Goal: Task Accomplishment & Management: Use online tool/utility

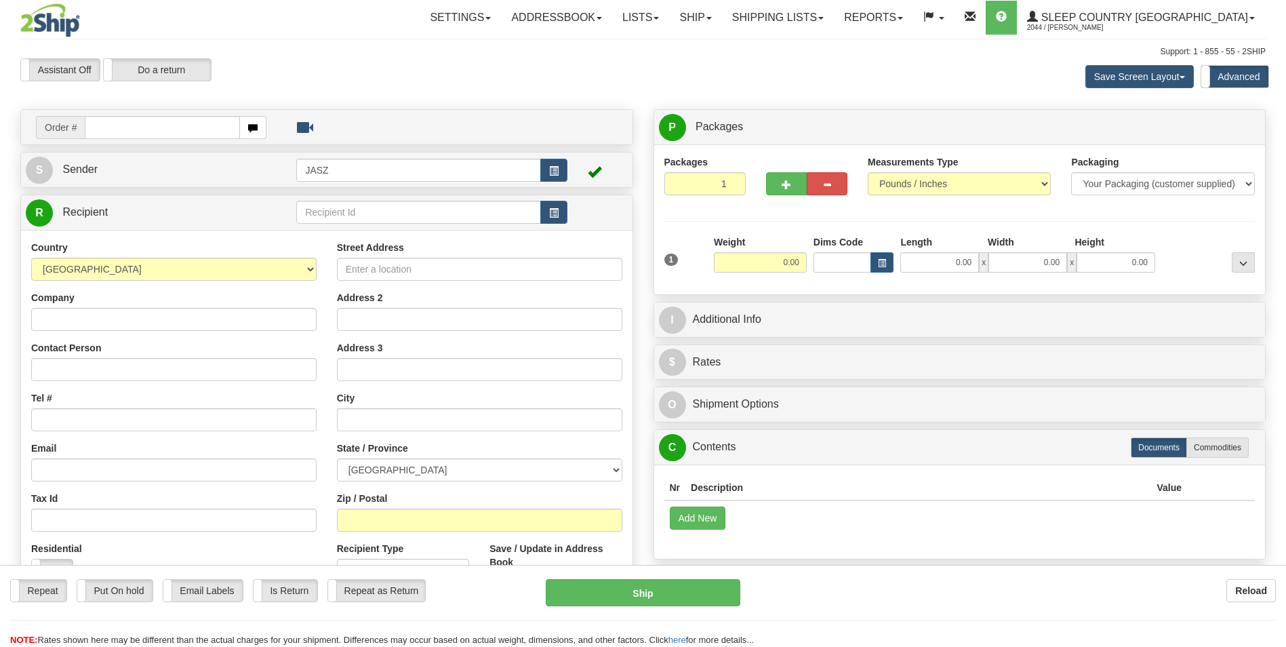
click at [721, 21] on link "Ship" at bounding box center [695, 18] width 52 height 34
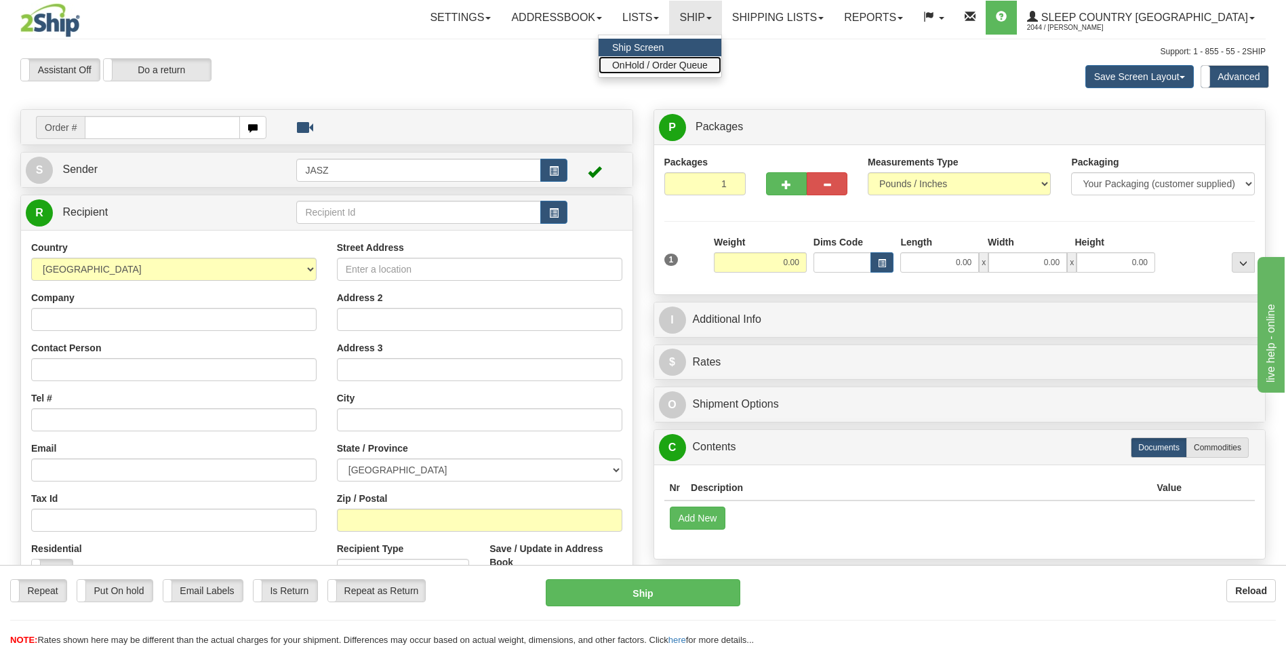
click at [708, 62] on span "OnHold / Order Queue" at bounding box center [660, 65] width 96 height 11
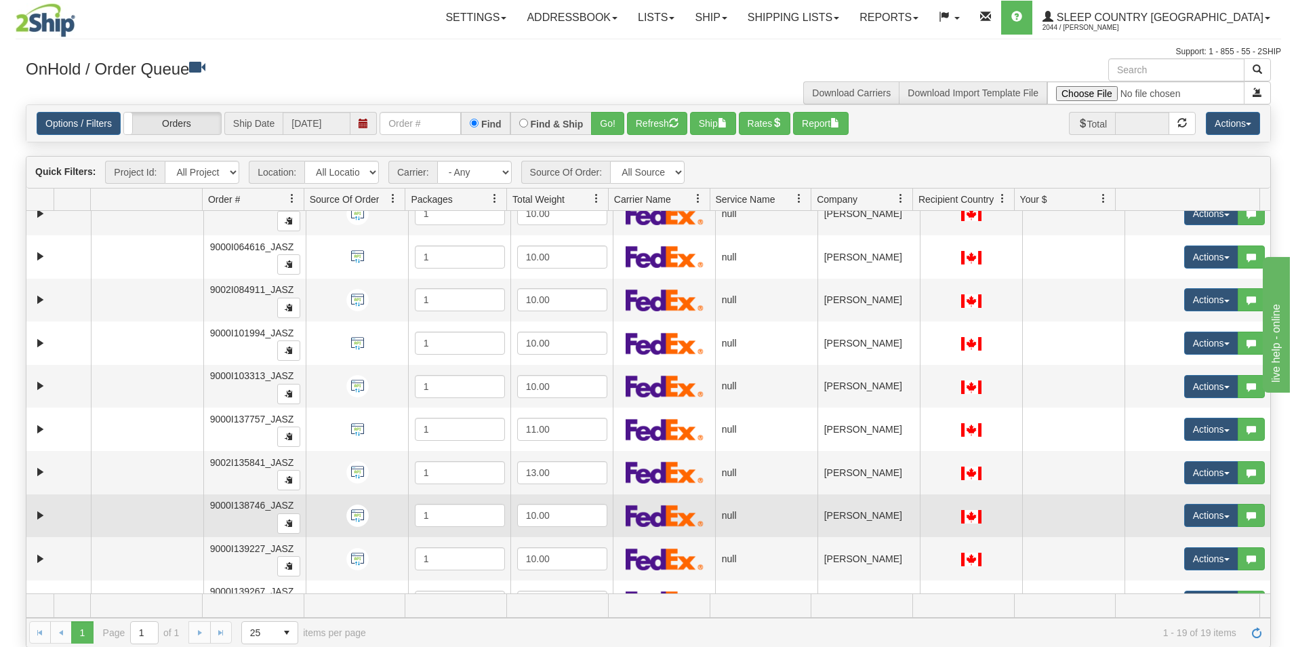
scroll to position [437, 0]
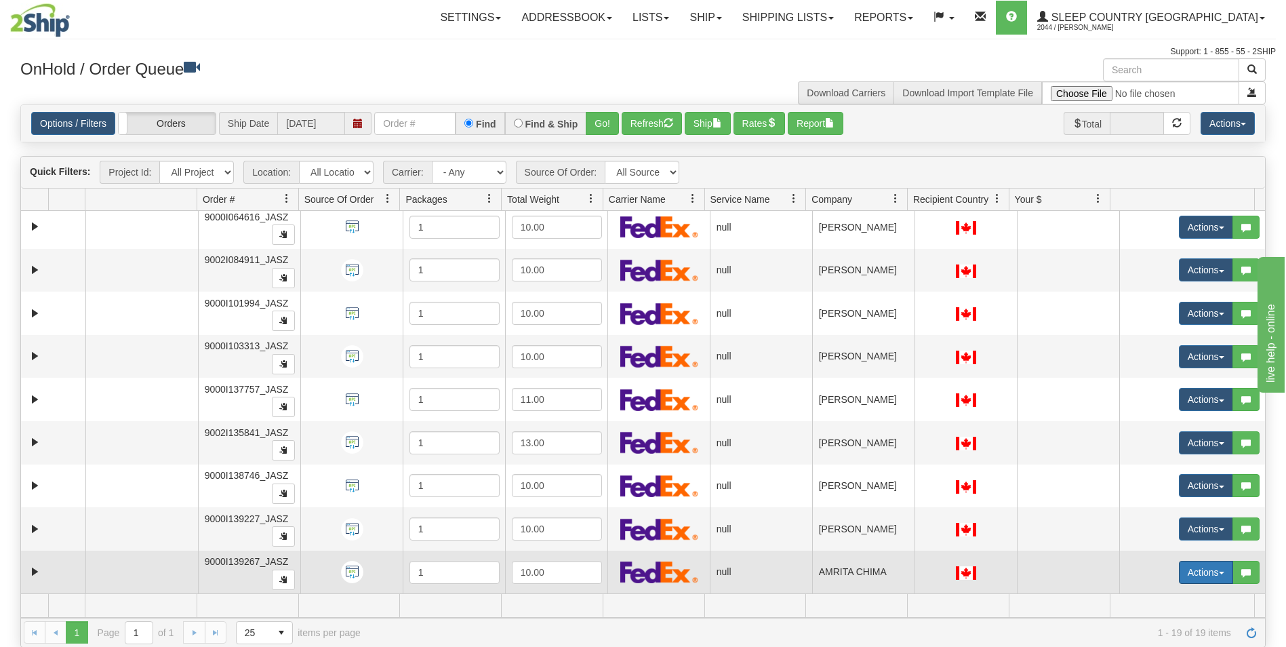
click at [1196, 570] on button "Actions" at bounding box center [1206, 572] width 54 height 23
click at [1145, 591] on link "Open" at bounding box center [1173, 598] width 117 height 18
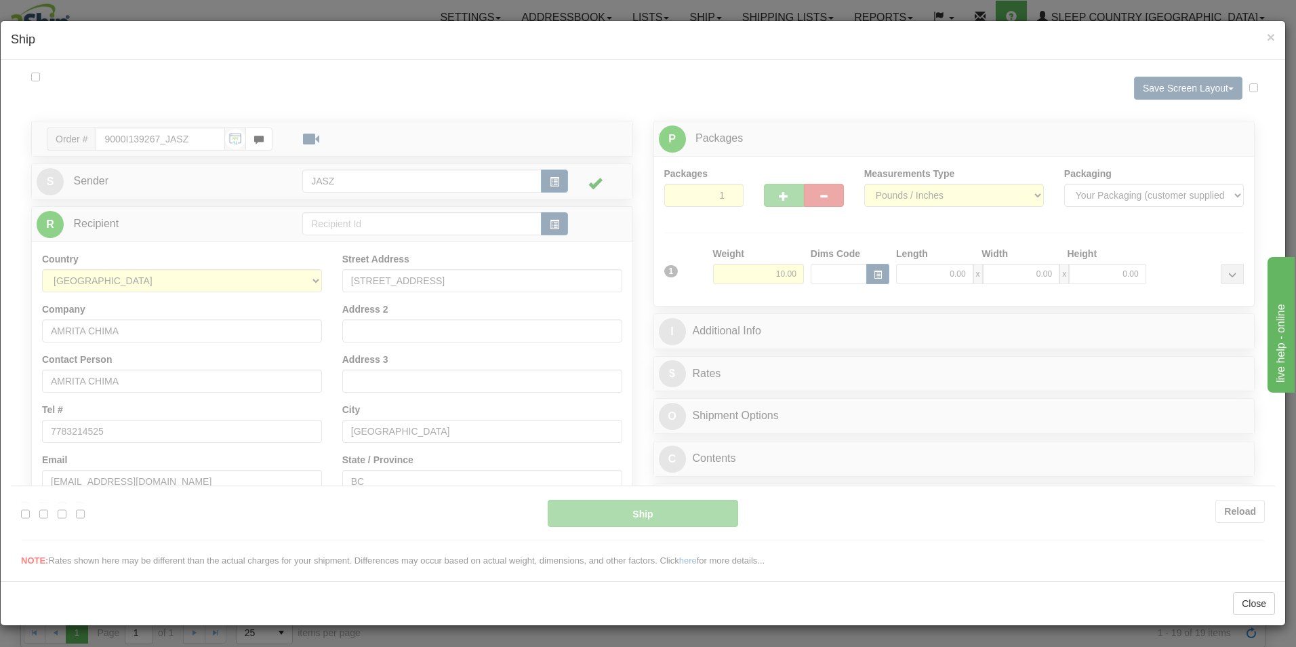
scroll to position [0, 0]
type input "11:11"
type input "16:00"
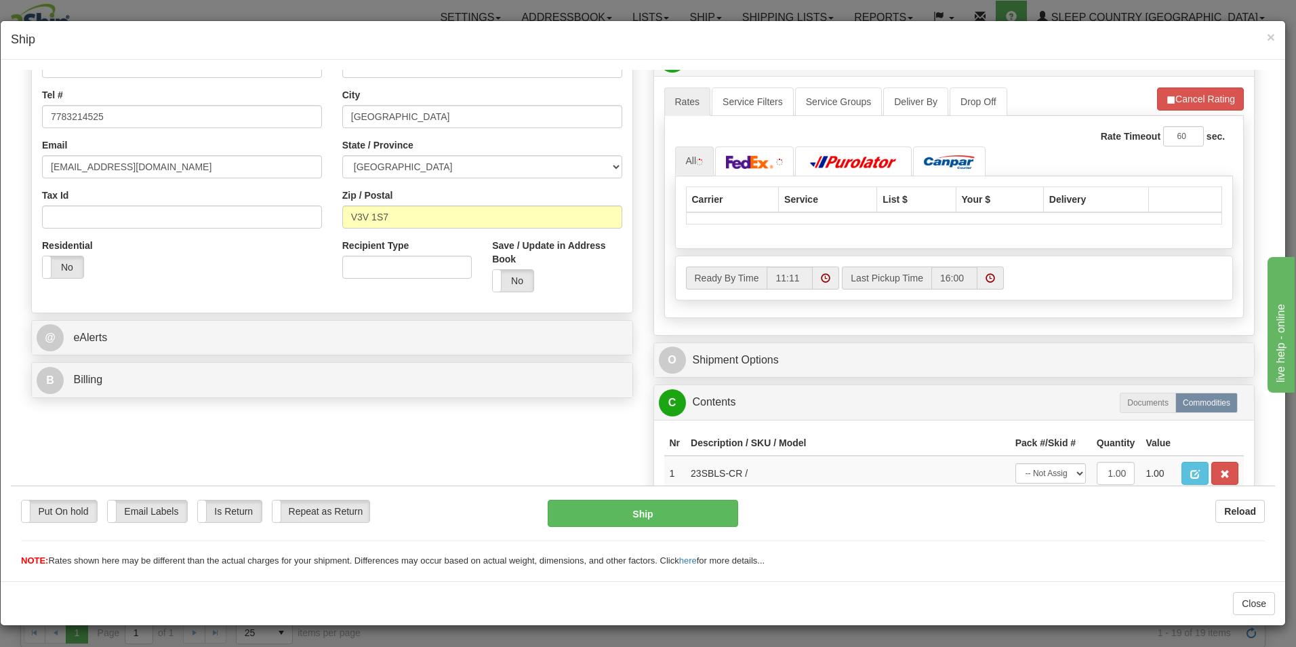
scroll to position [339, 0]
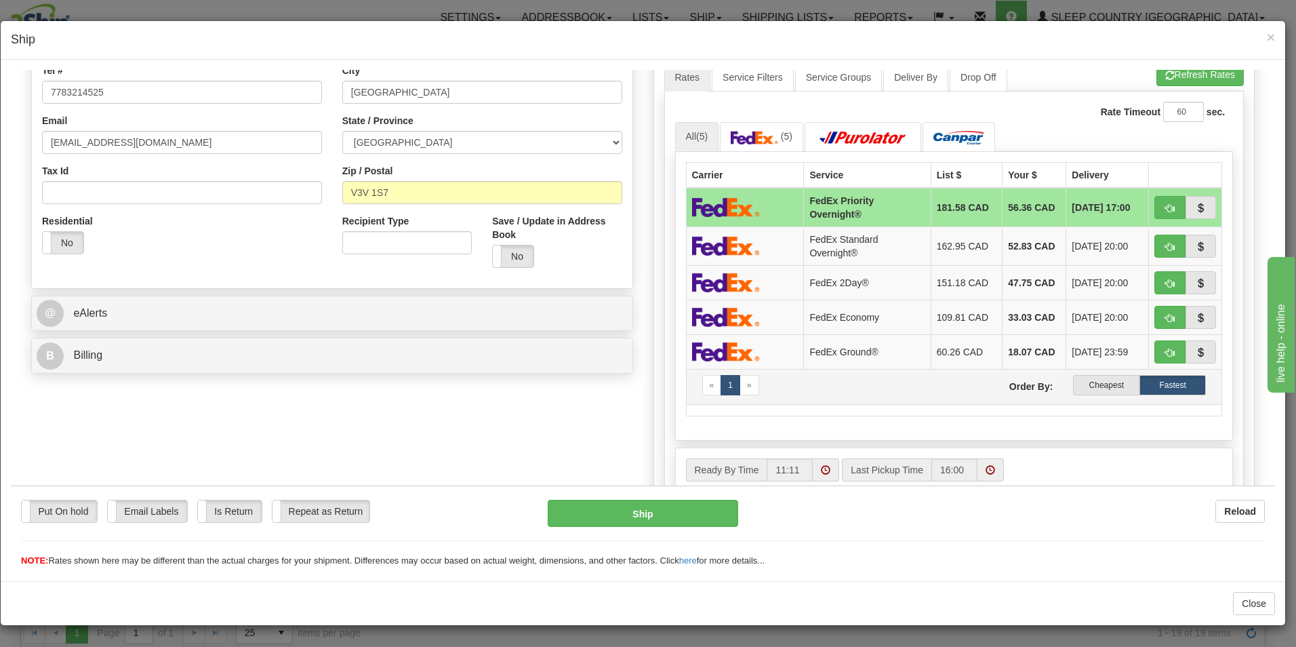
click at [1102, 372] on td "« 1 » Order By: Cheapest Fastest" at bounding box center [954, 385] width 536 height 35
click at [1106, 384] on label "Cheapest" at bounding box center [1106, 384] width 66 height 20
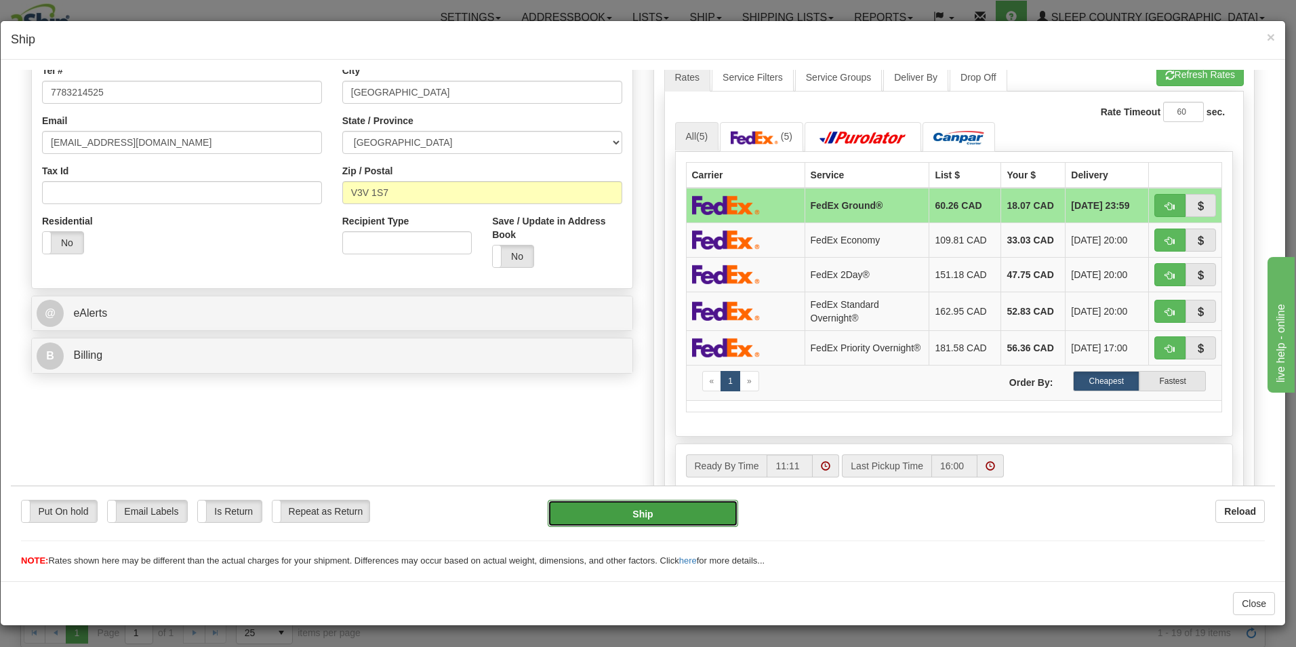
click at [651, 510] on button "Ship" at bounding box center [643, 512] width 191 height 27
type input "92"
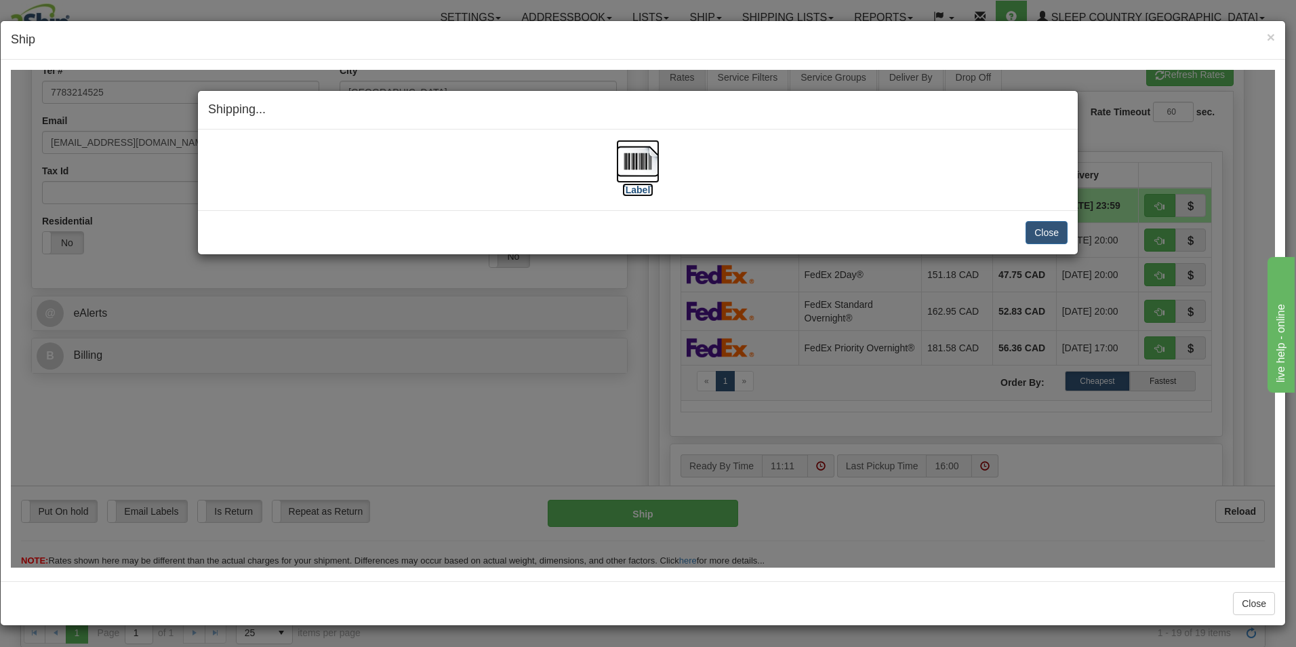
click at [657, 164] on img at bounding box center [637, 160] width 43 height 43
click at [1063, 232] on button "Close" at bounding box center [1047, 231] width 42 height 23
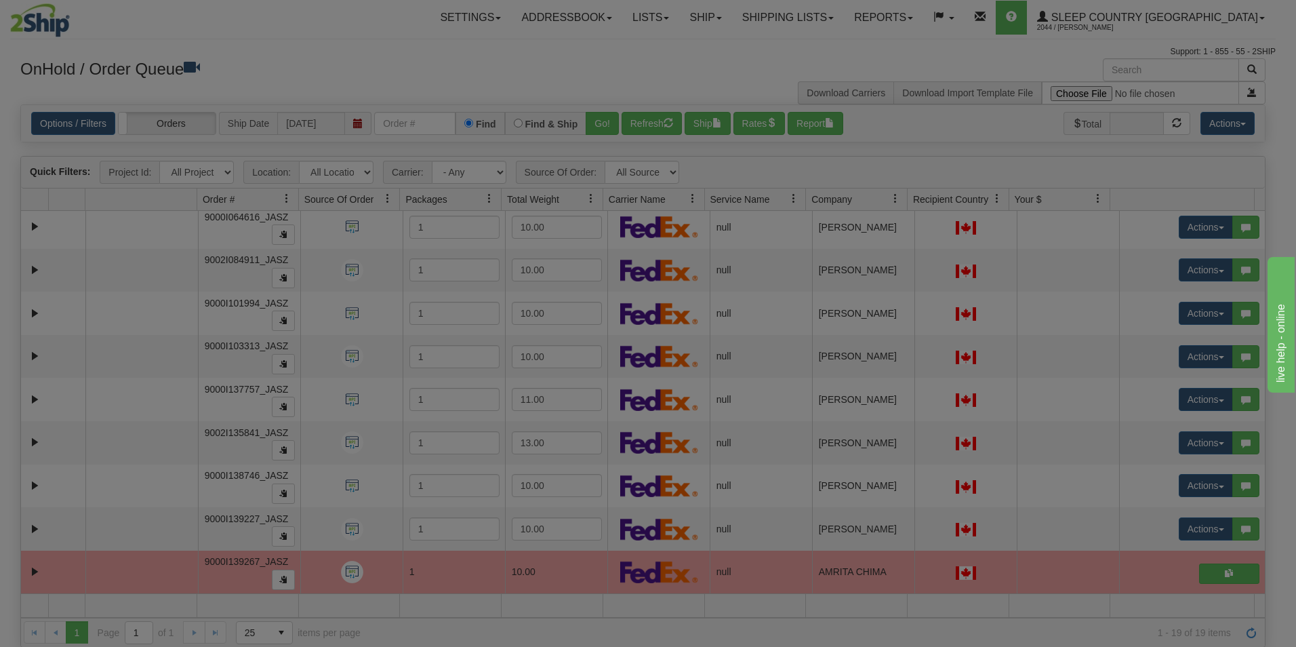
scroll to position [0, 0]
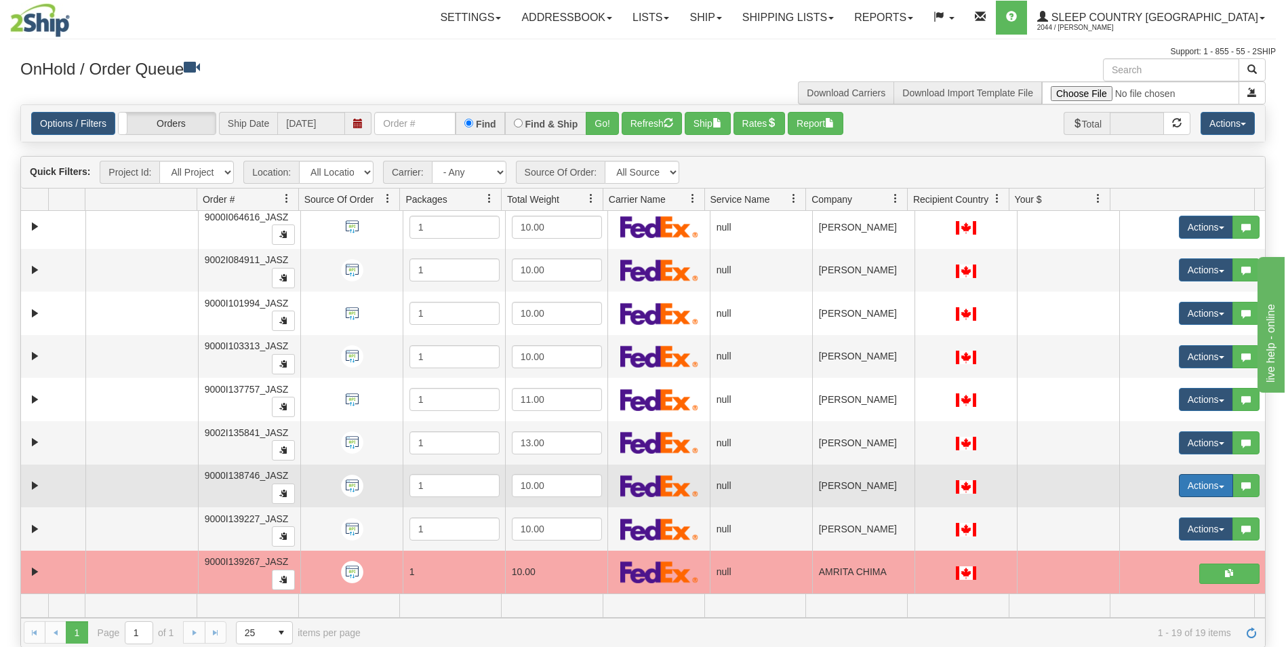
click at [1189, 489] on button "Actions" at bounding box center [1206, 485] width 54 height 23
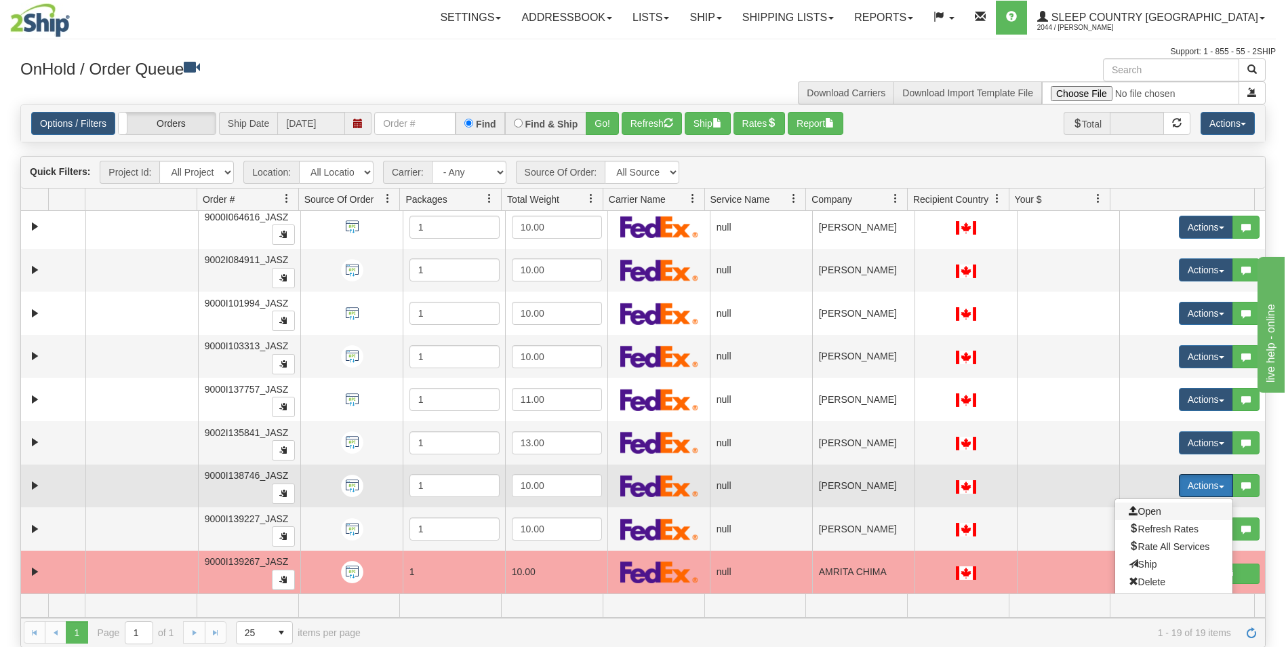
click at [1143, 509] on span "Open" at bounding box center [1145, 511] width 33 height 11
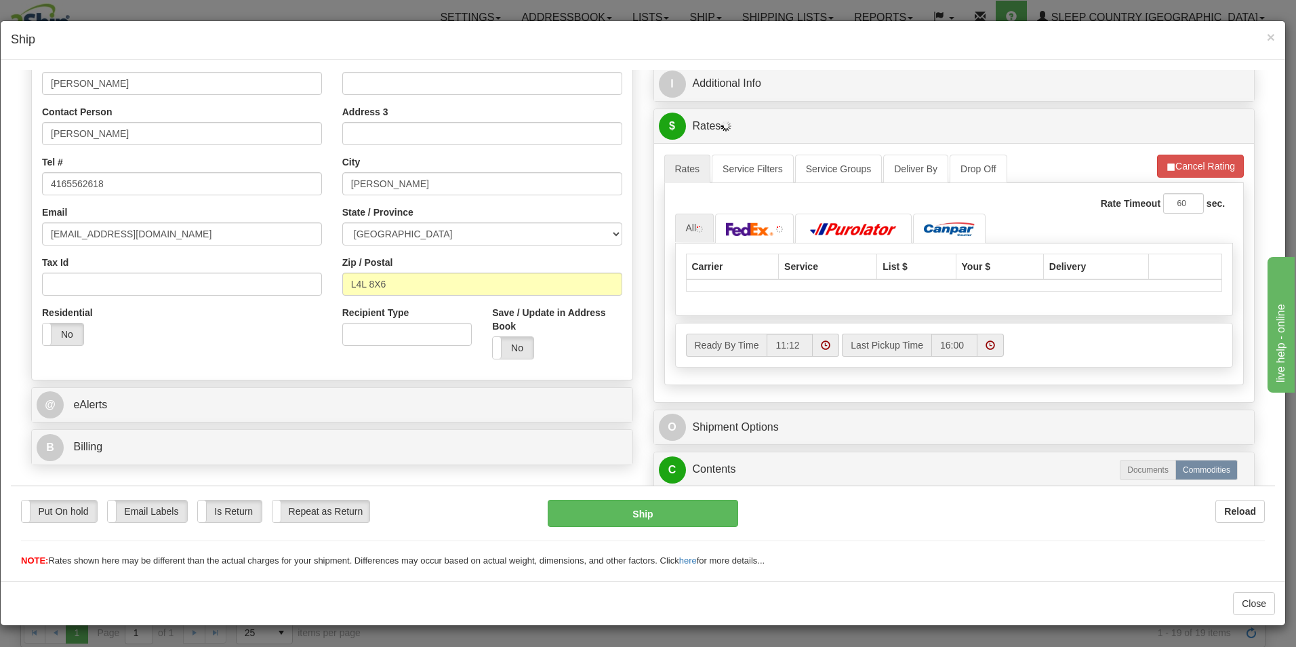
scroll to position [271, 0]
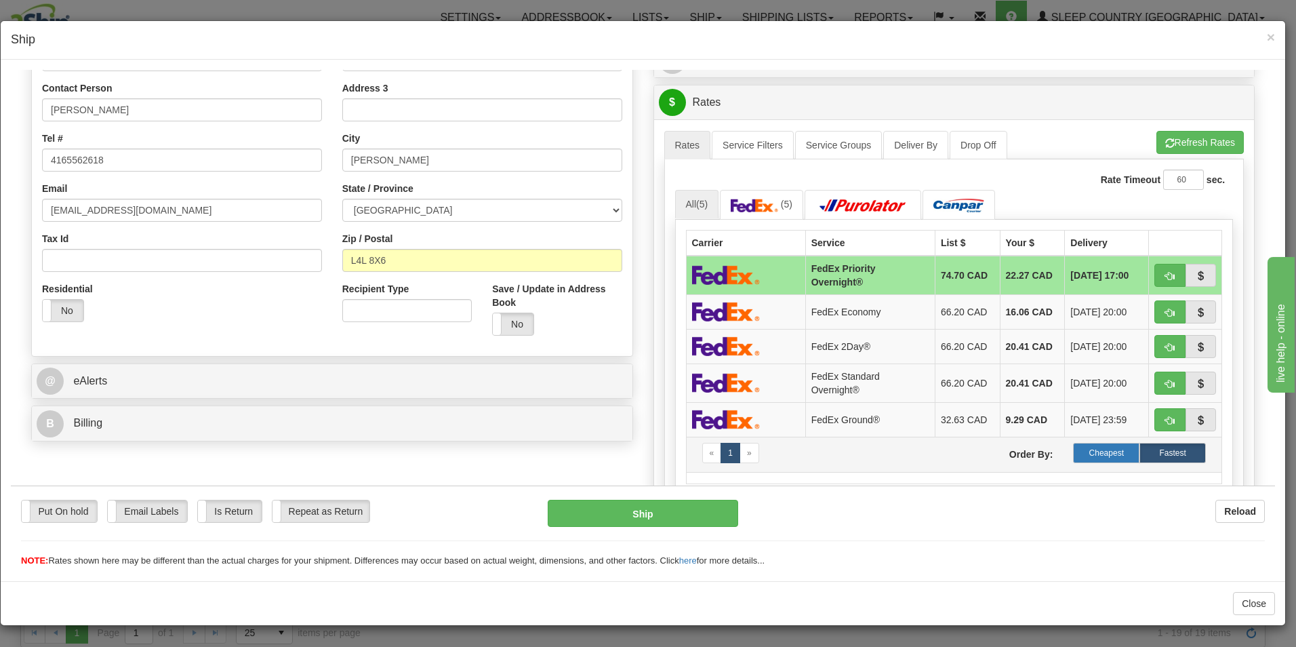
click at [1098, 454] on label "Cheapest" at bounding box center [1106, 452] width 66 height 20
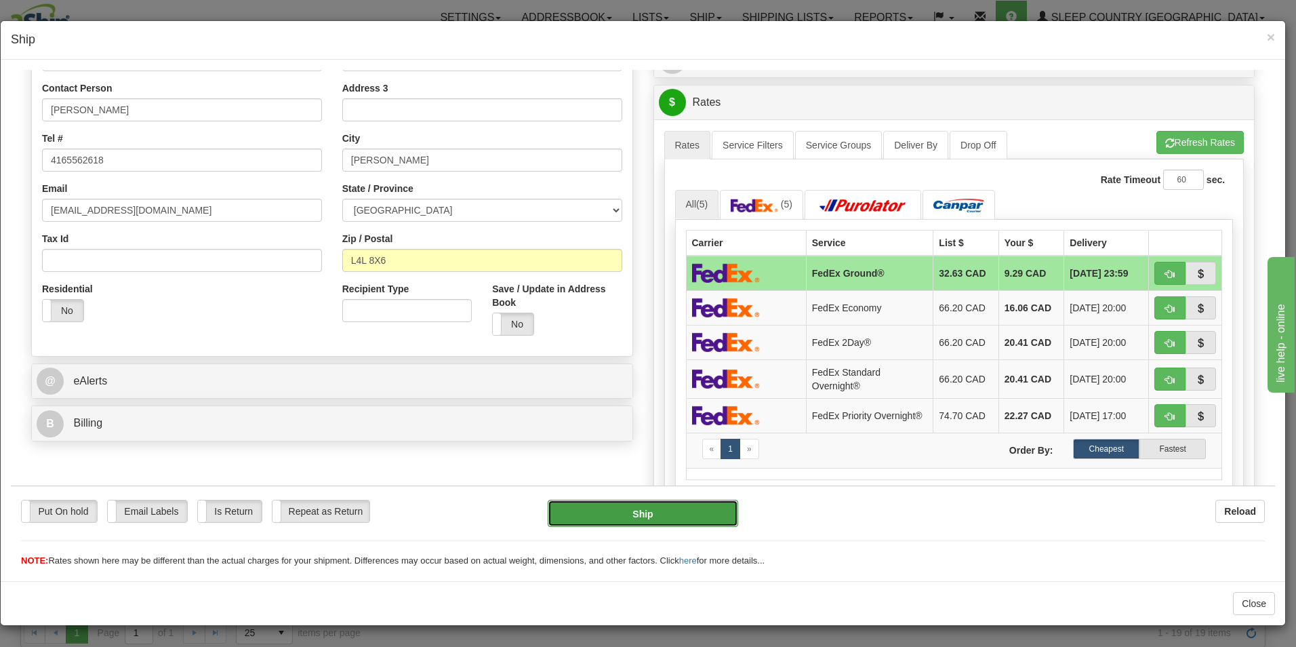
click at [654, 525] on button "Ship" at bounding box center [643, 512] width 191 height 27
type input "92"
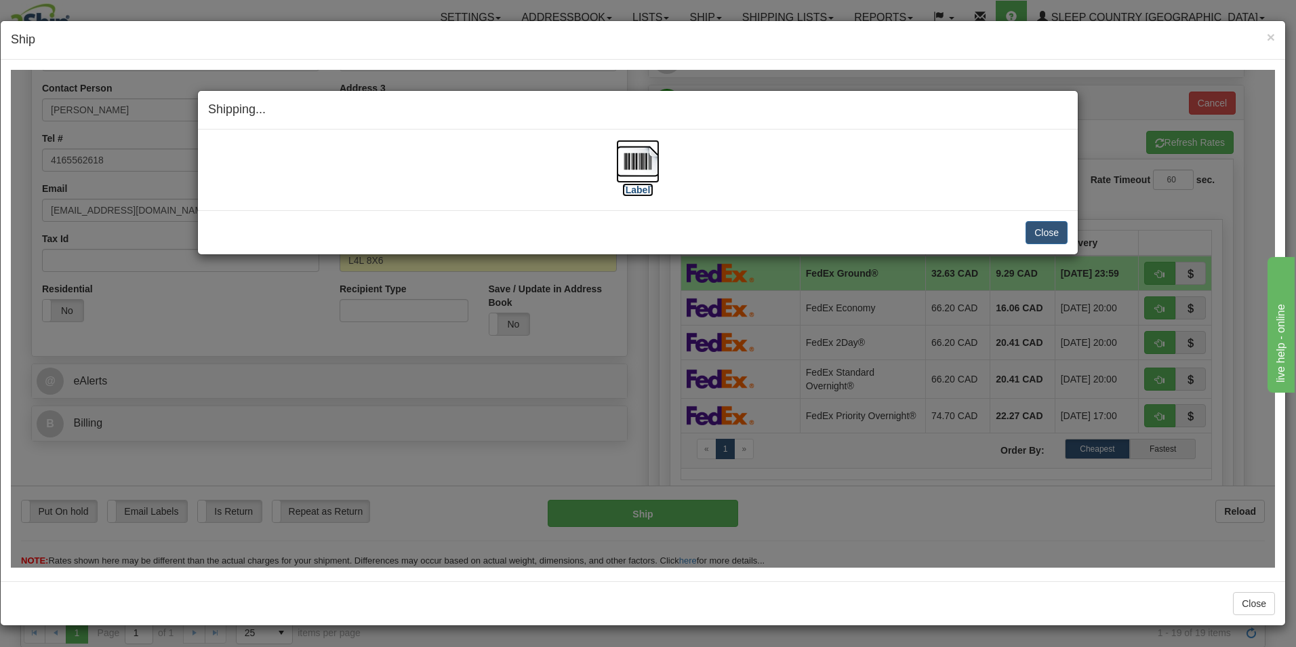
click at [641, 180] on img at bounding box center [637, 160] width 43 height 43
click at [1036, 238] on button "Close" at bounding box center [1047, 231] width 42 height 23
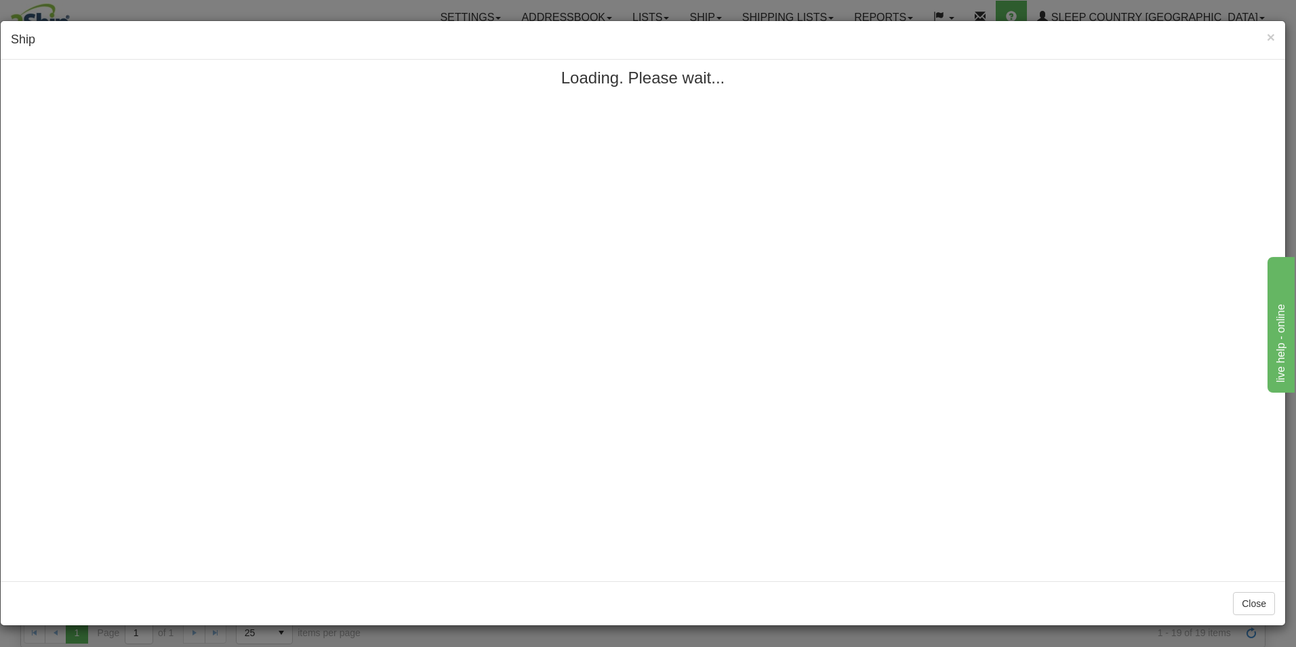
scroll to position [0, 0]
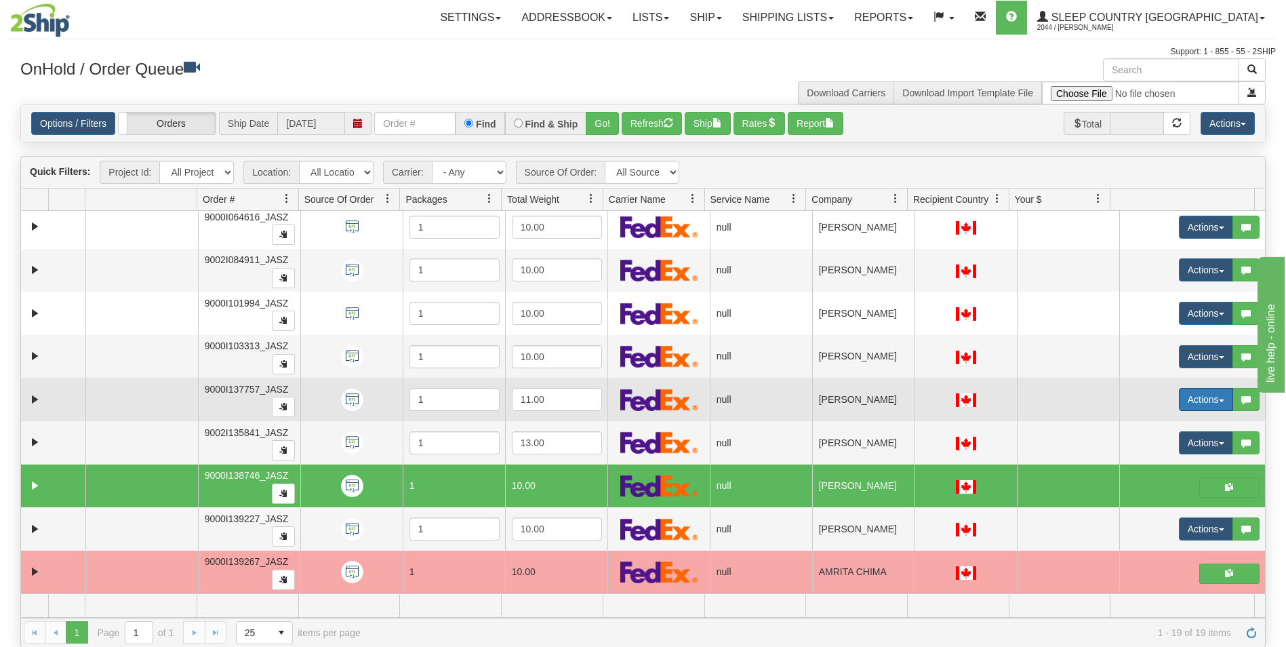
click at [1188, 401] on button "Actions" at bounding box center [1206, 399] width 54 height 23
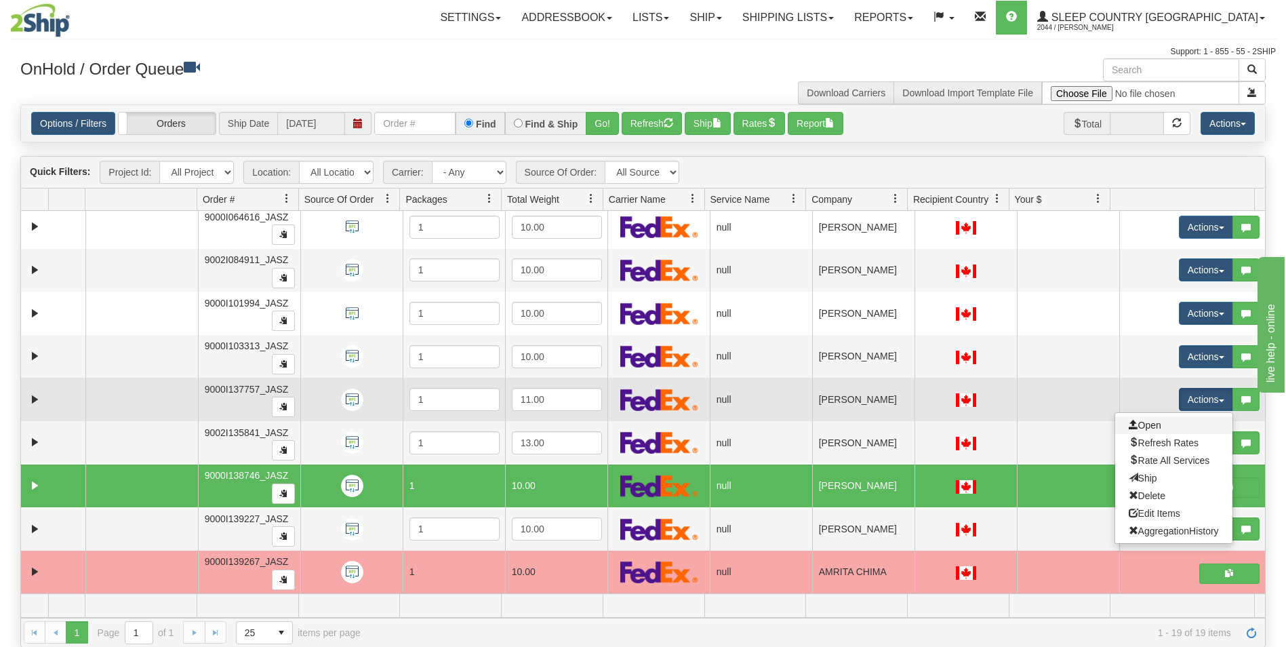
click at [1155, 423] on link "Open" at bounding box center [1173, 425] width 117 height 18
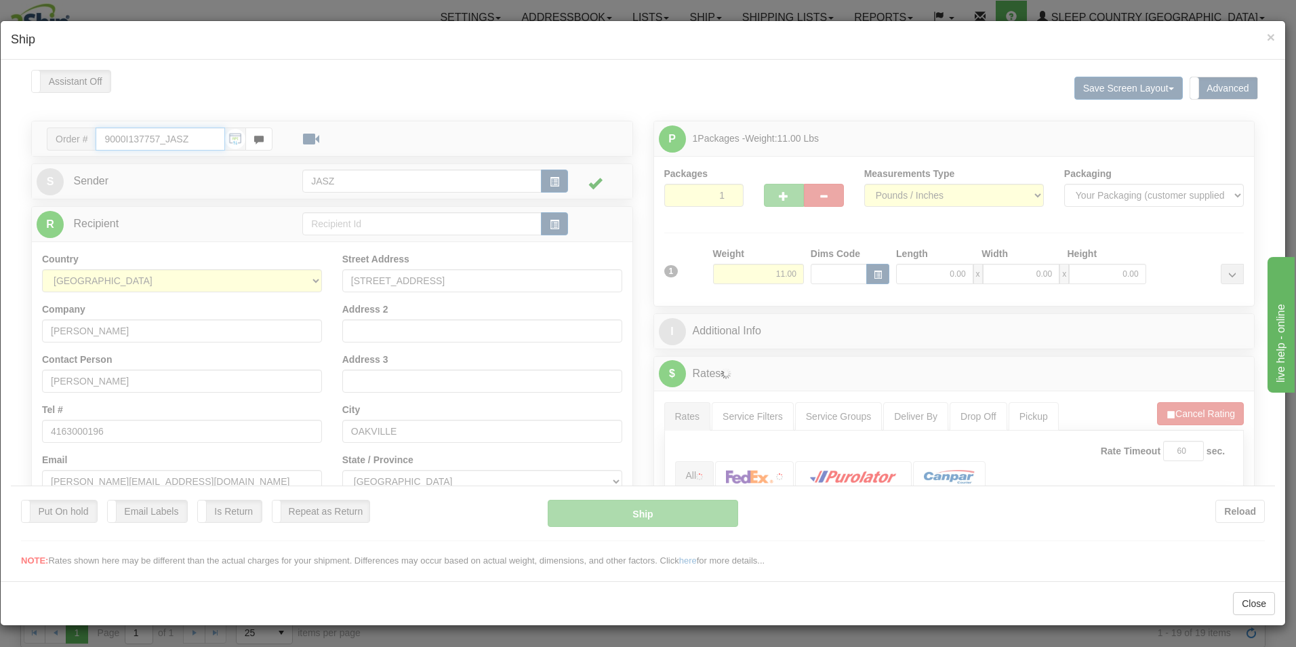
type input "11:13"
type input "16:00"
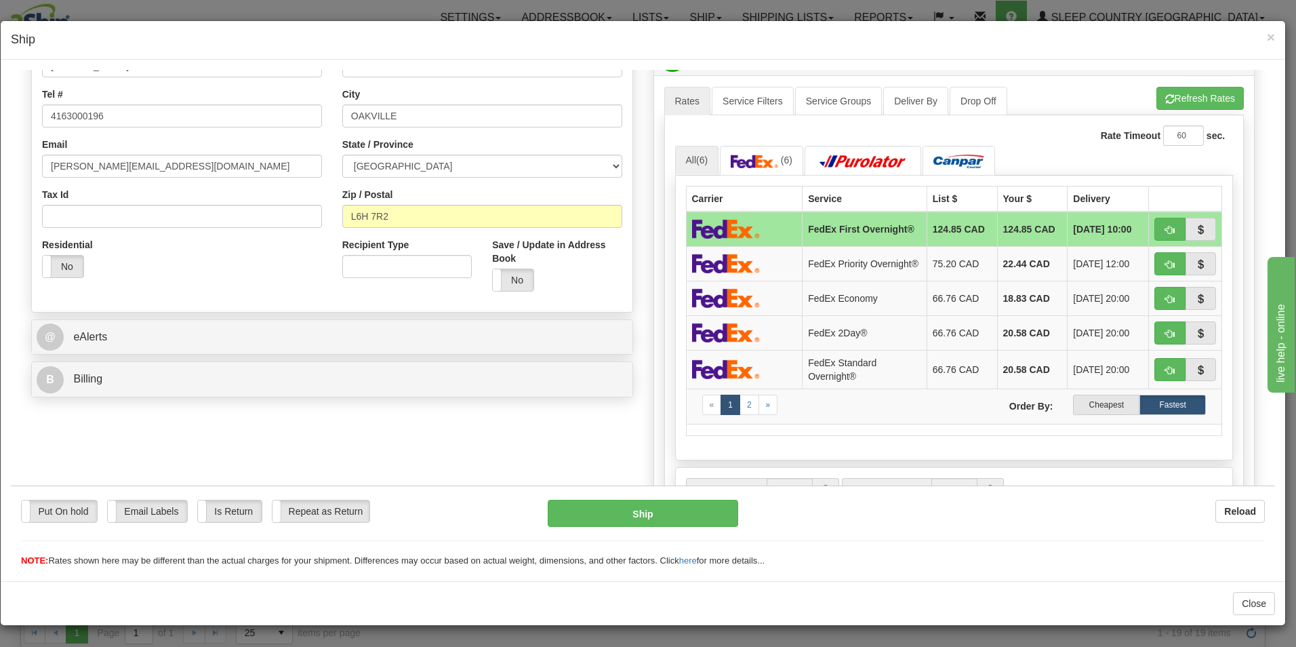
scroll to position [339, 0]
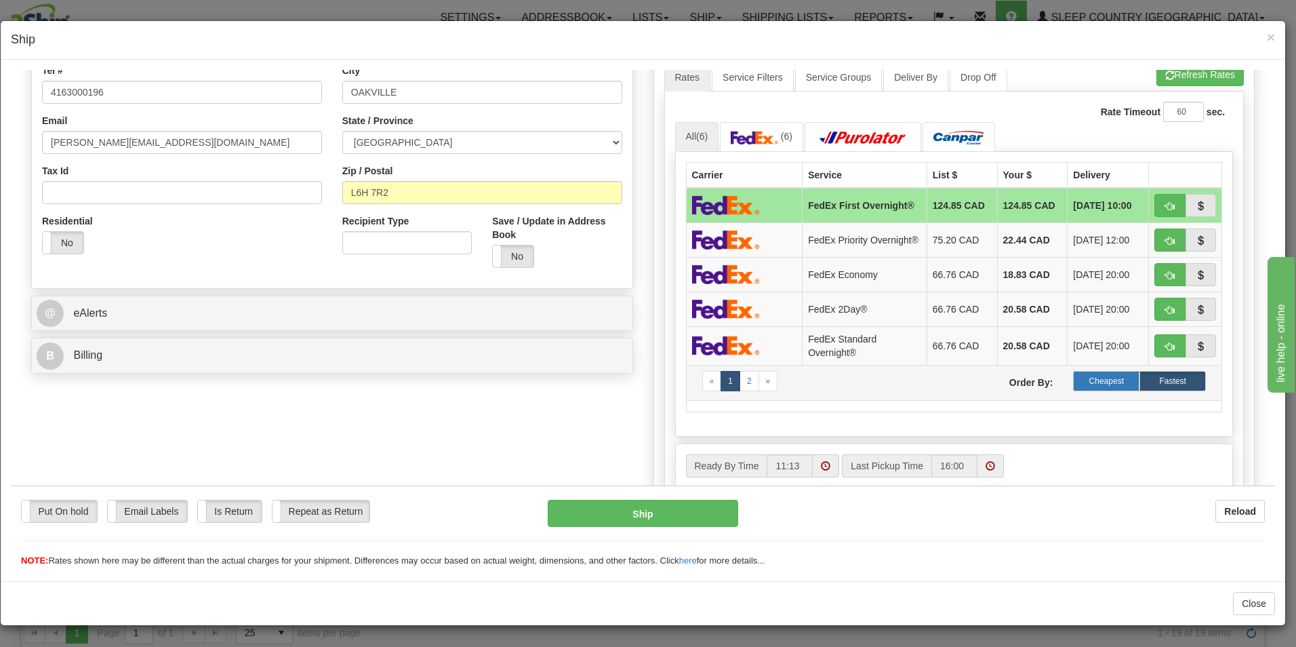
click at [1101, 387] on label "Cheapest" at bounding box center [1106, 380] width 66 height 20
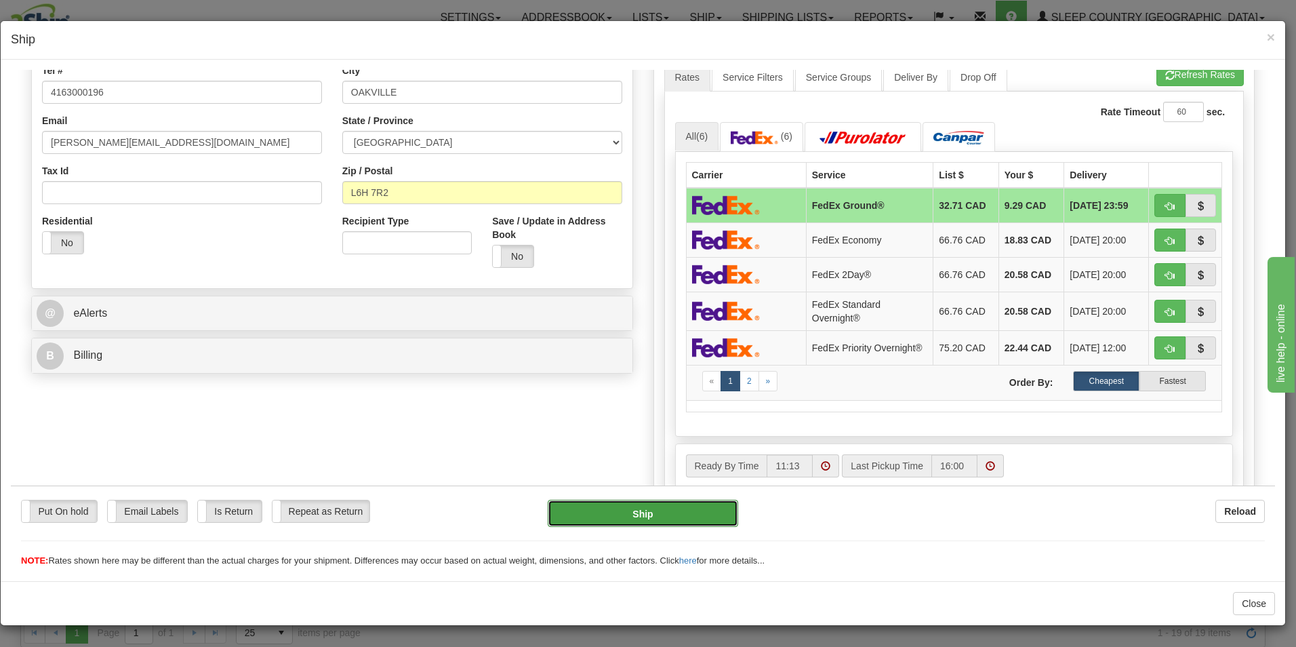
click at [652, 513] on button "Ship" at bounding box center [643, 512] width 191 height 27
type input "92"
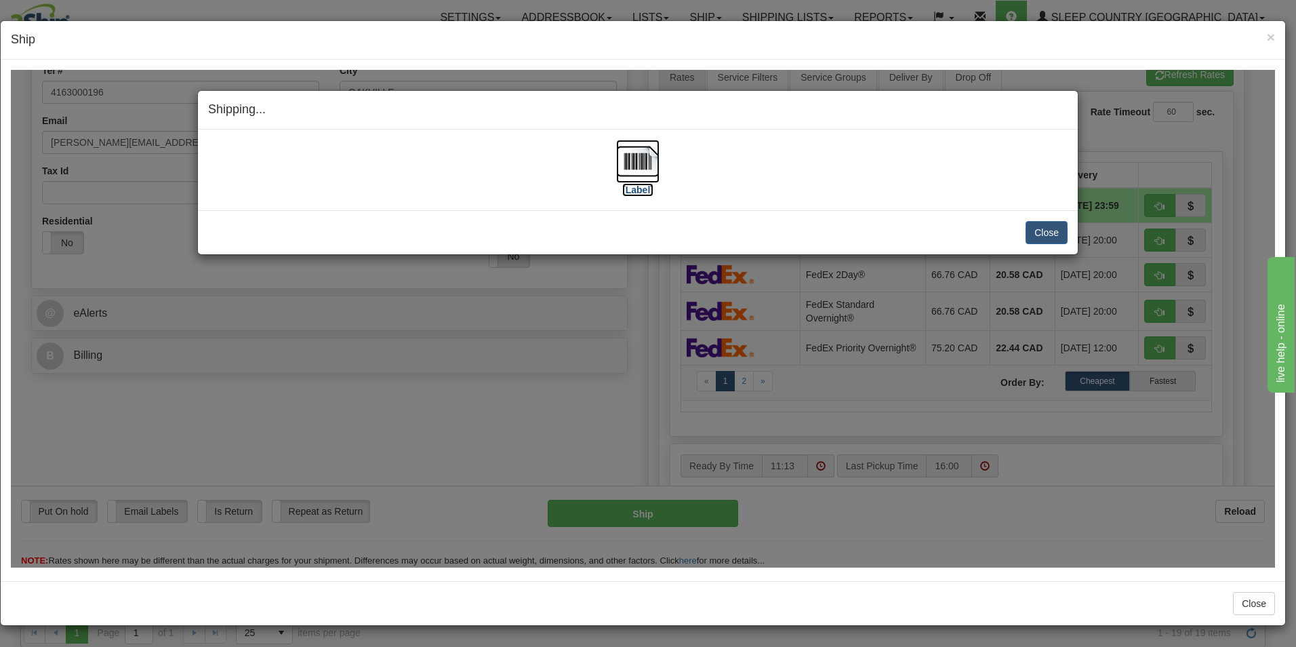
click at [628, 175] on img at bounding box center [637, 160] width 43 height 43
click at [1061, 229] on button "Close" at bounding box center [1047, 231] width 42 height 23
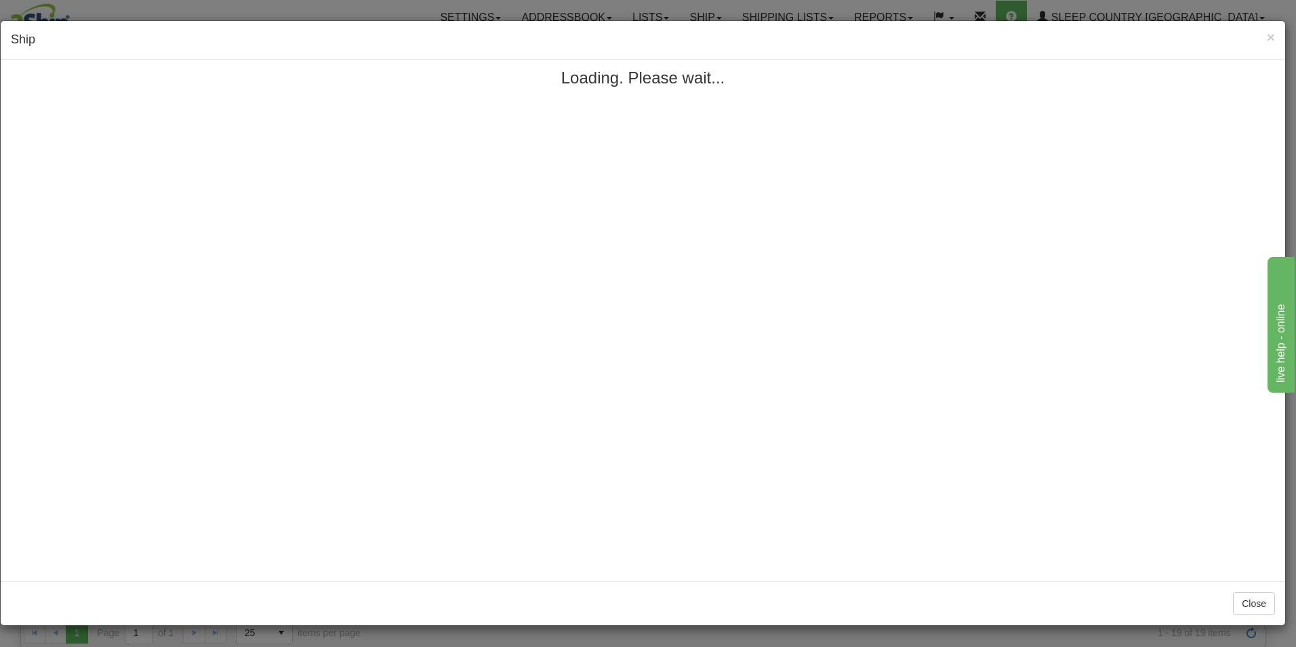
scroll to position [0, 0]
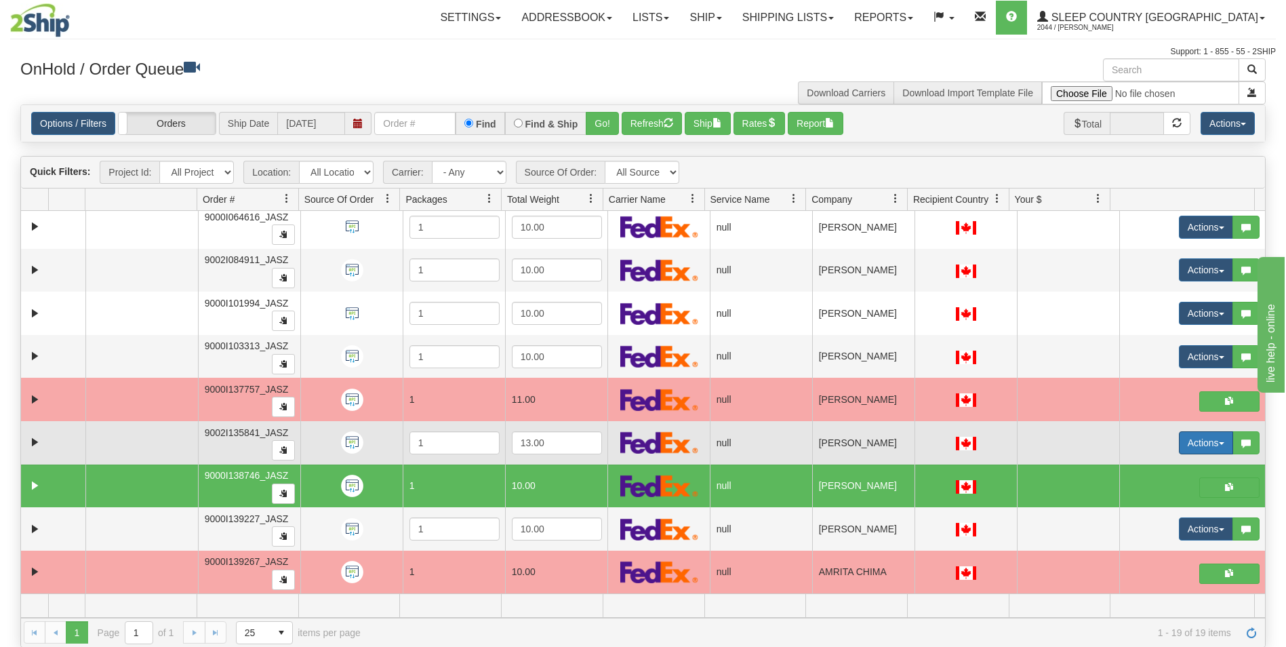
click at [1189, 445] on button "Actions" at bounding box center [1206, 442] width 54 height 23
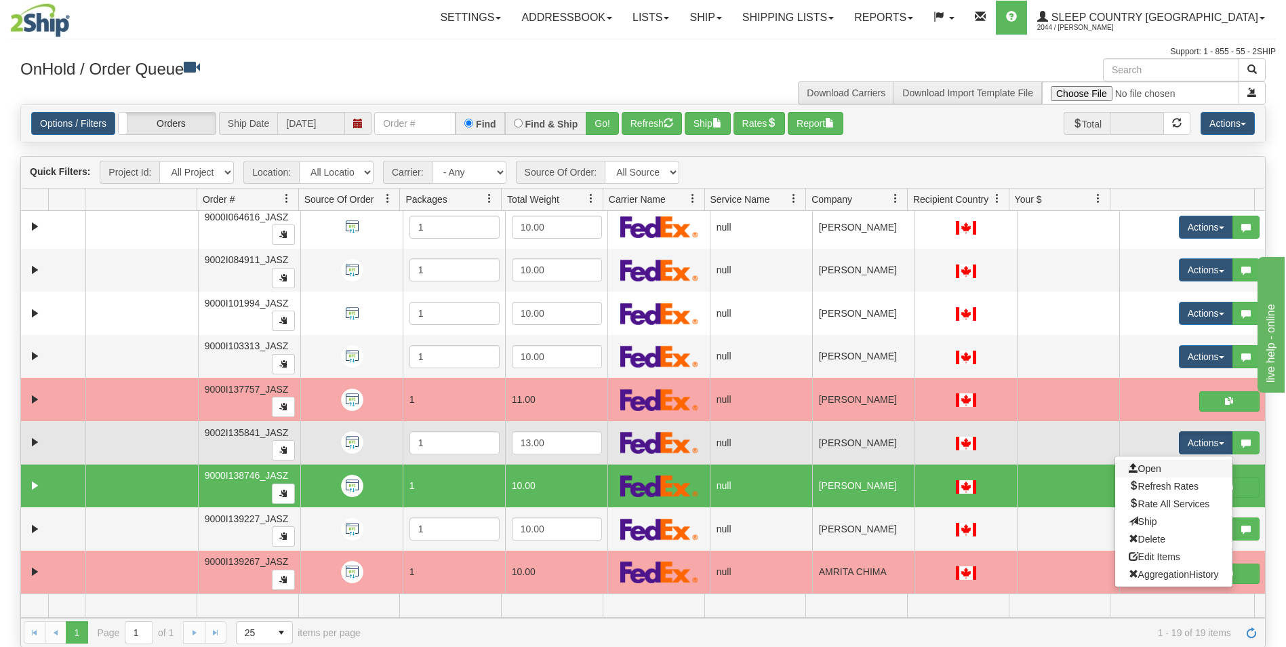
click at [1157, 465] on link "Open" at bounding box center [1173, 469] width 117 height 18
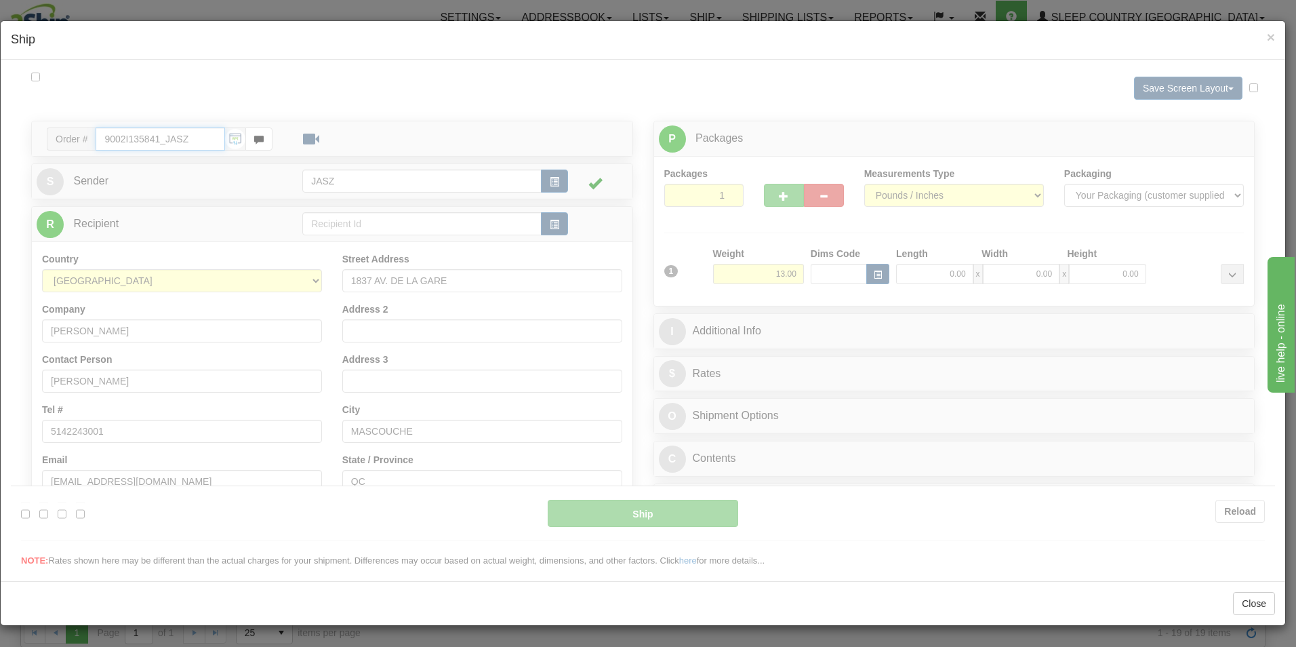
type input "11:13"
type input "16:00"
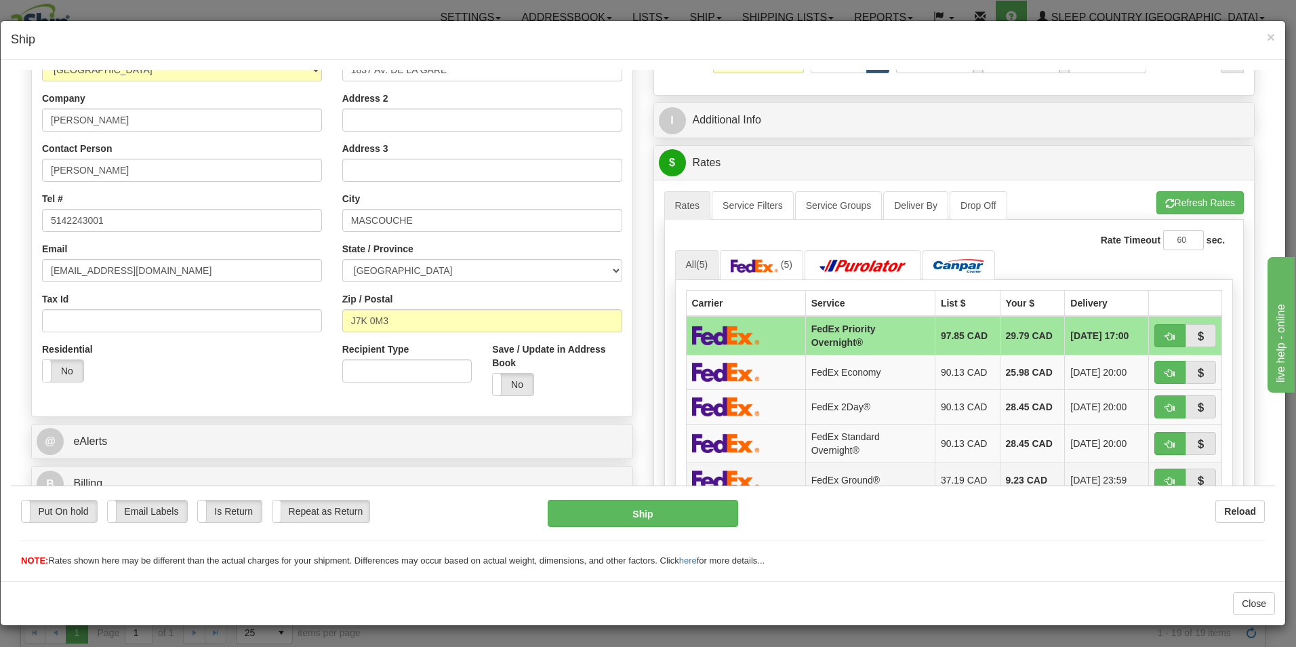
scroll to position [271, 0]
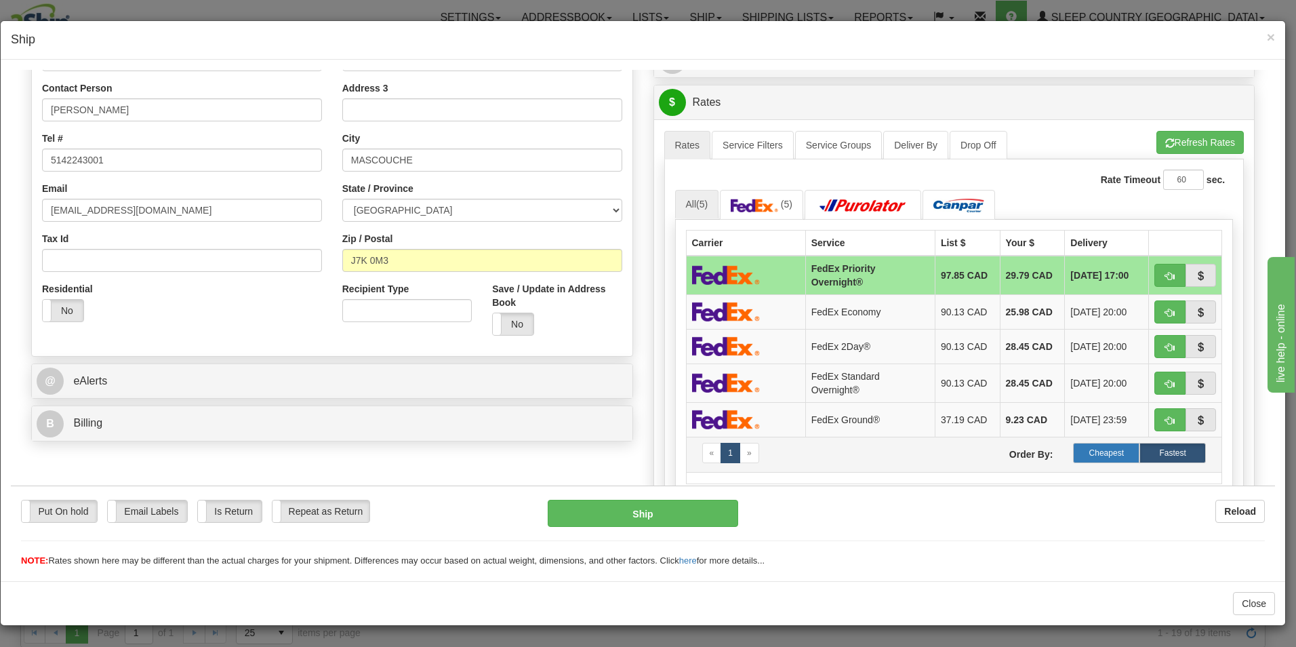
click at [1104, 447] on label "Cheapest" at bounding box center [1106, 452] width 66 height 20
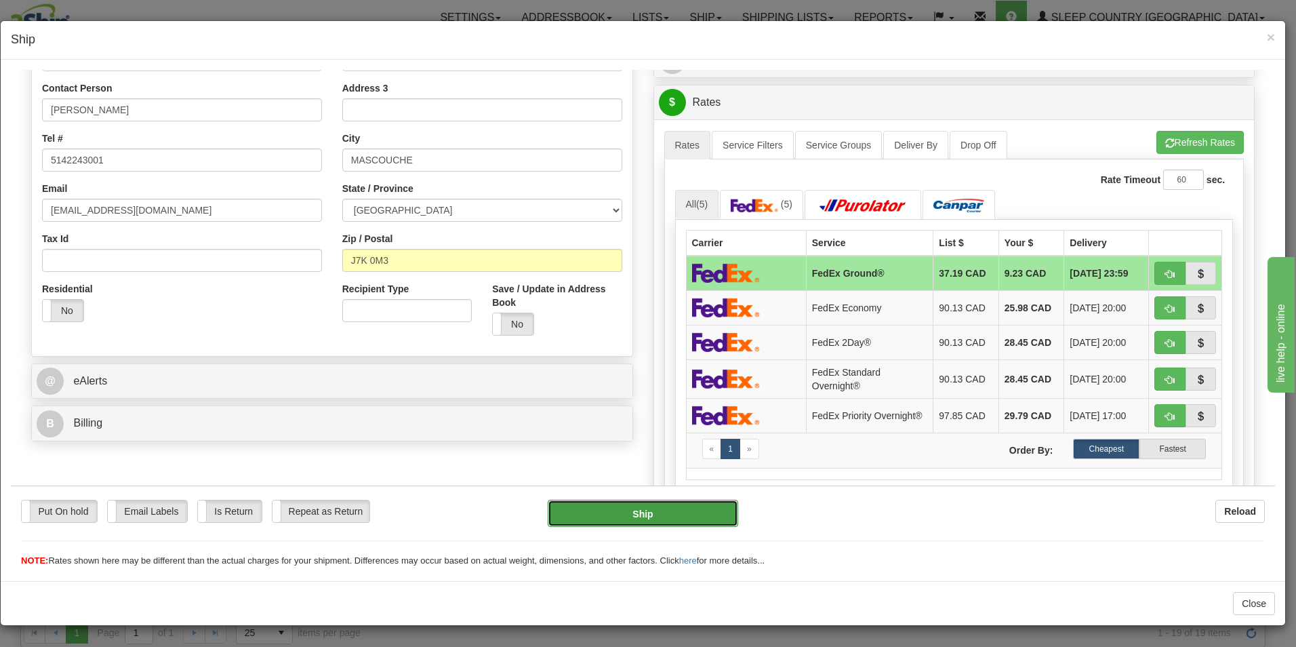
click at [659, 513] on button "Ship" at bounding box center [643, 512] width 191 height 27
type input "92"
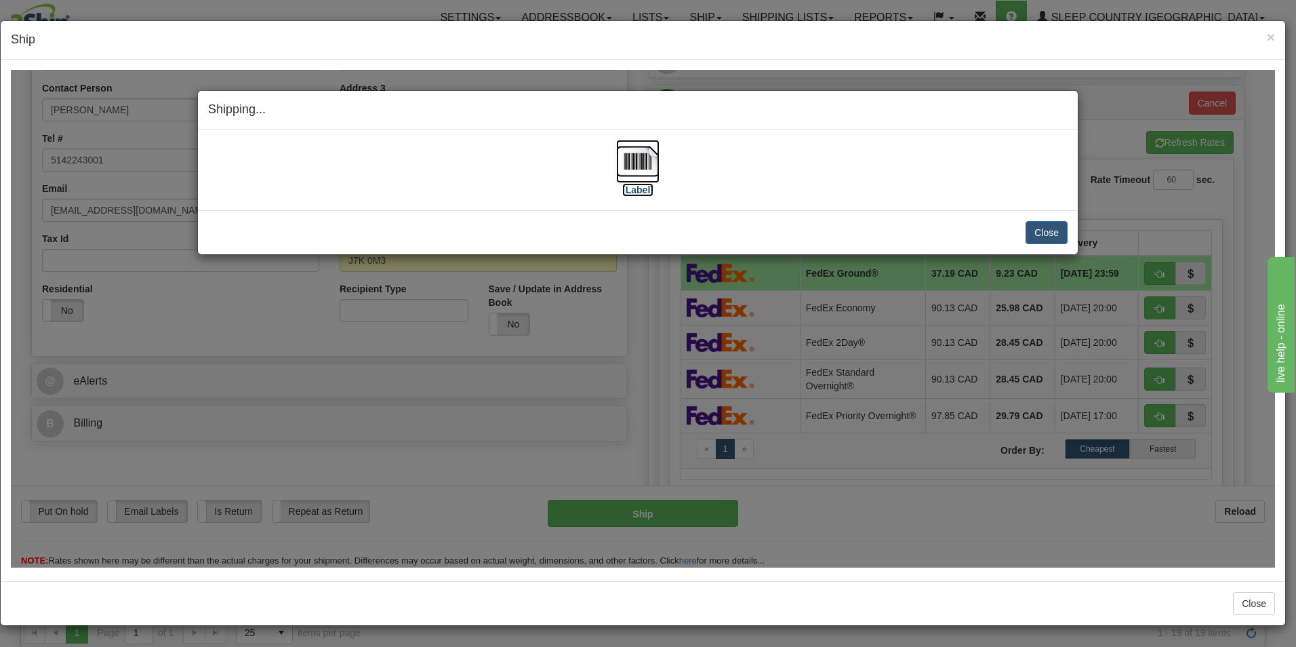
click at [647, 154] on img at bounding box center [637, 160] width 43 height 43
click at [1039, 227] on button "Close" at bounding box center [1047, 231] width 42 height 23
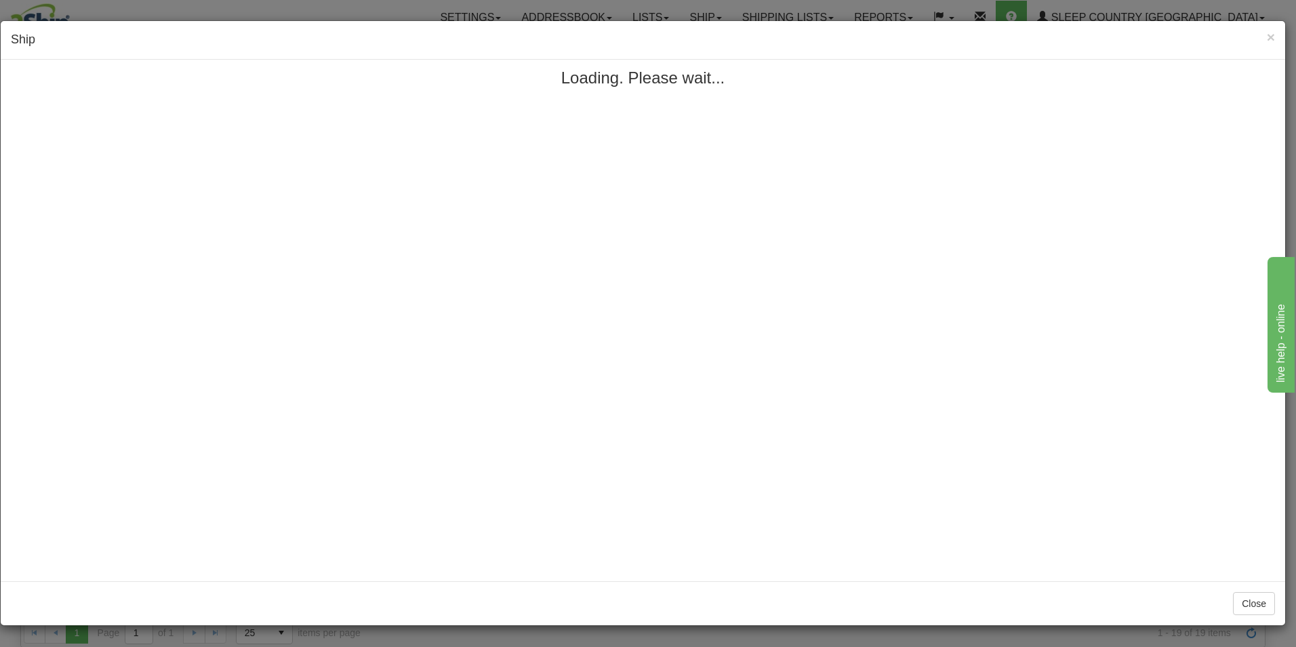
scroll to position [0, 0]
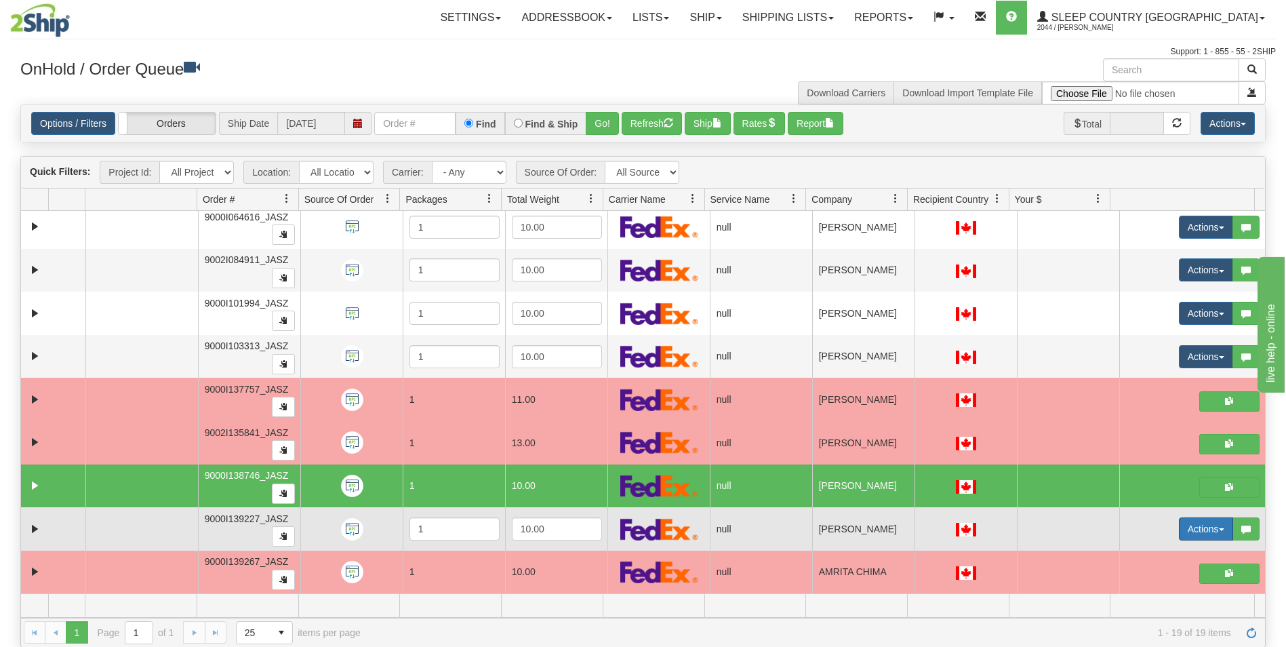
click at [1180, 530] on button "Actions" at bounding box center [1206, 528] width 54 height 23
click at [1131, 553] on span "Open" at bounding box center [1145, 554] width 33 height 11
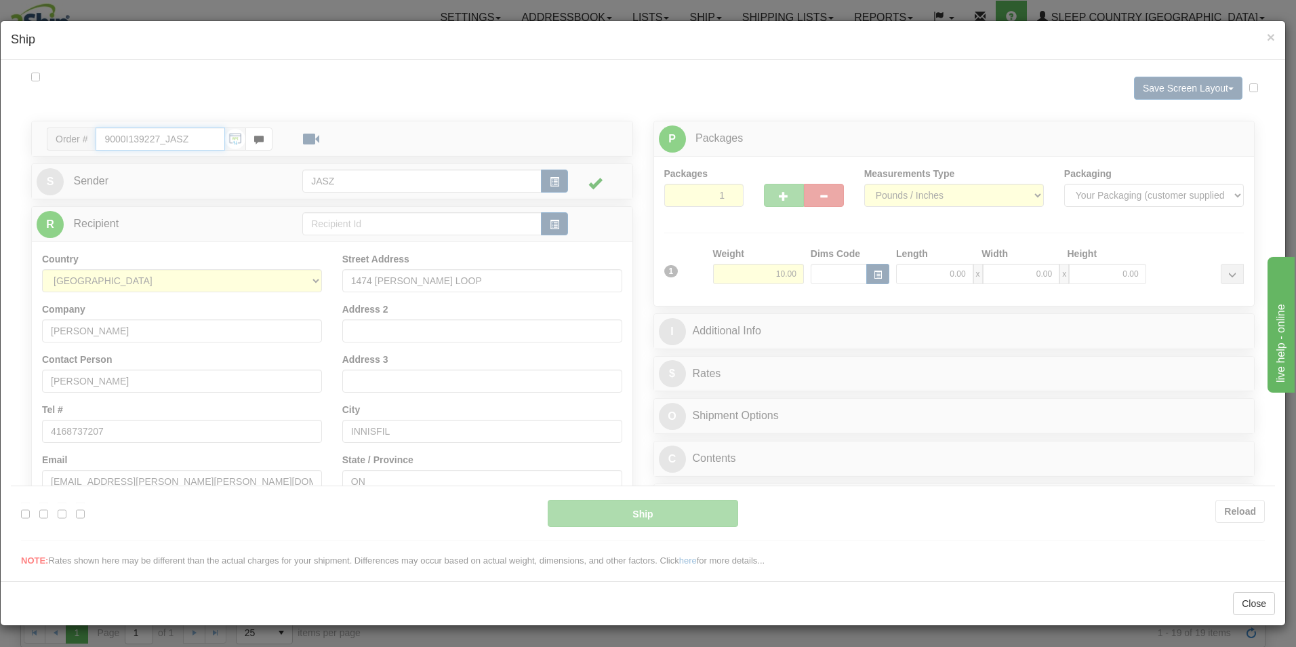
type input "11:14"
type input "16:00"
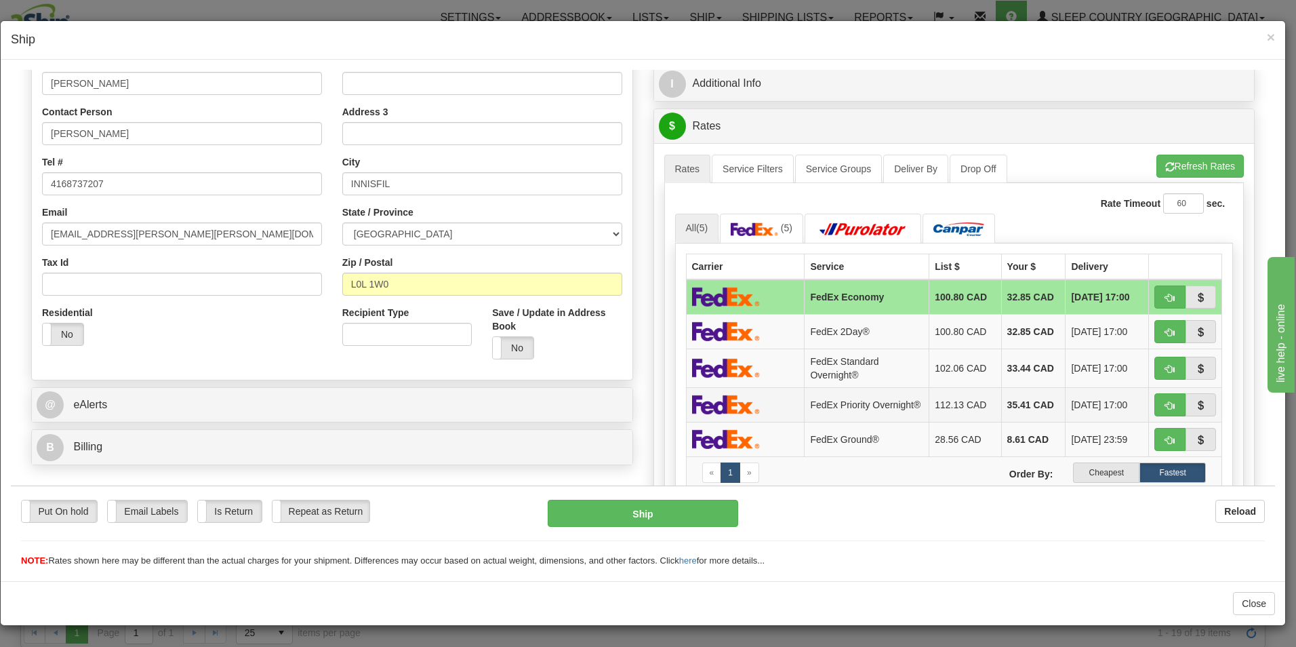
scroll to position [271, 0]
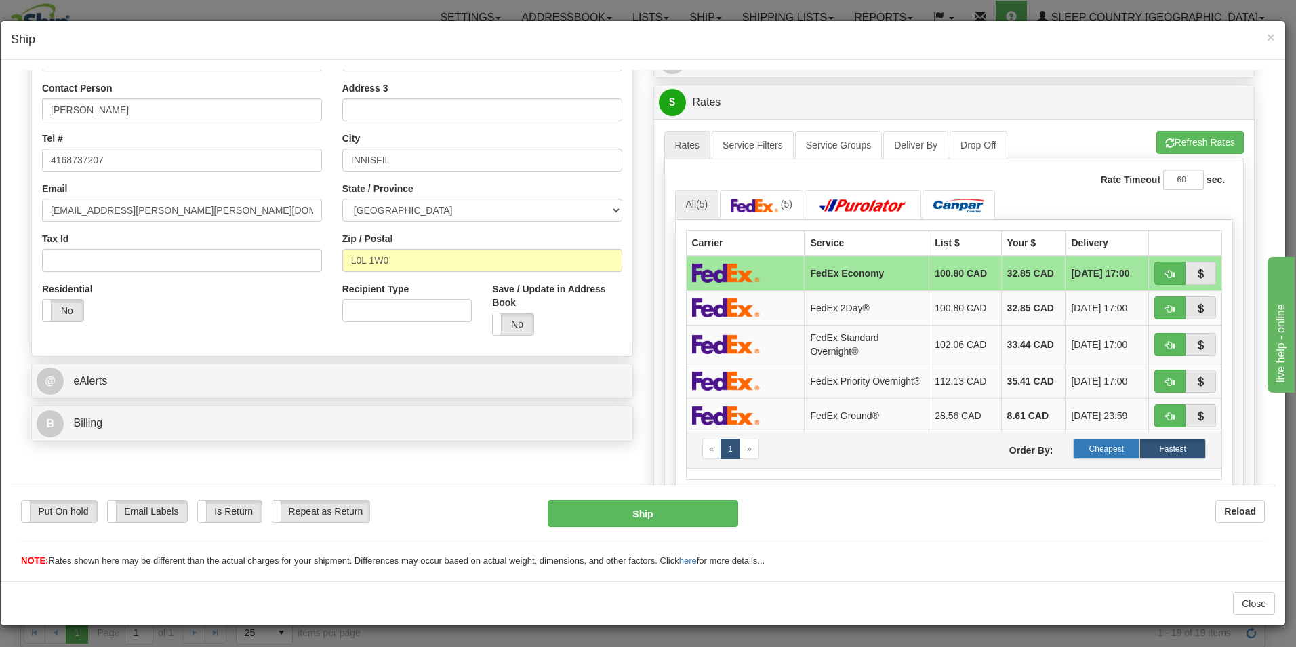
click at [1094, 449] on label "Cheapest" at bounding box center [1106, 448] width 66 height 20
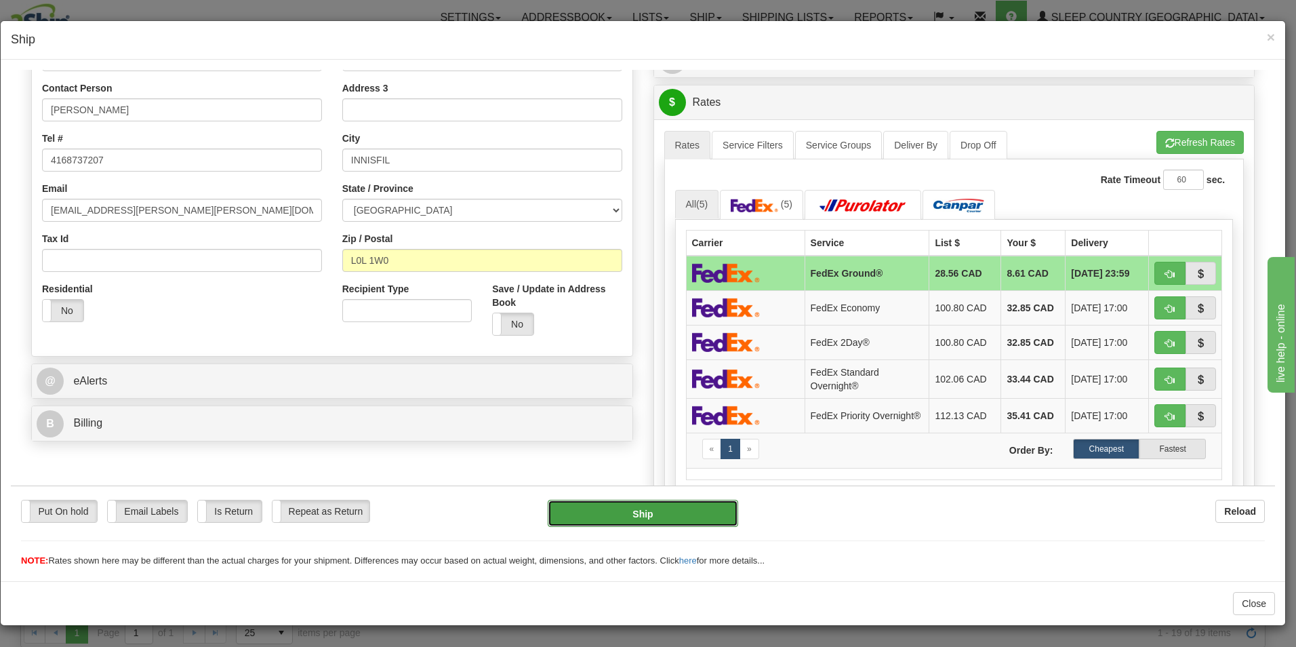
click at [650, 511] on button "Ship" at bounding box center [643, 512] width 191 height 27
type input "92"
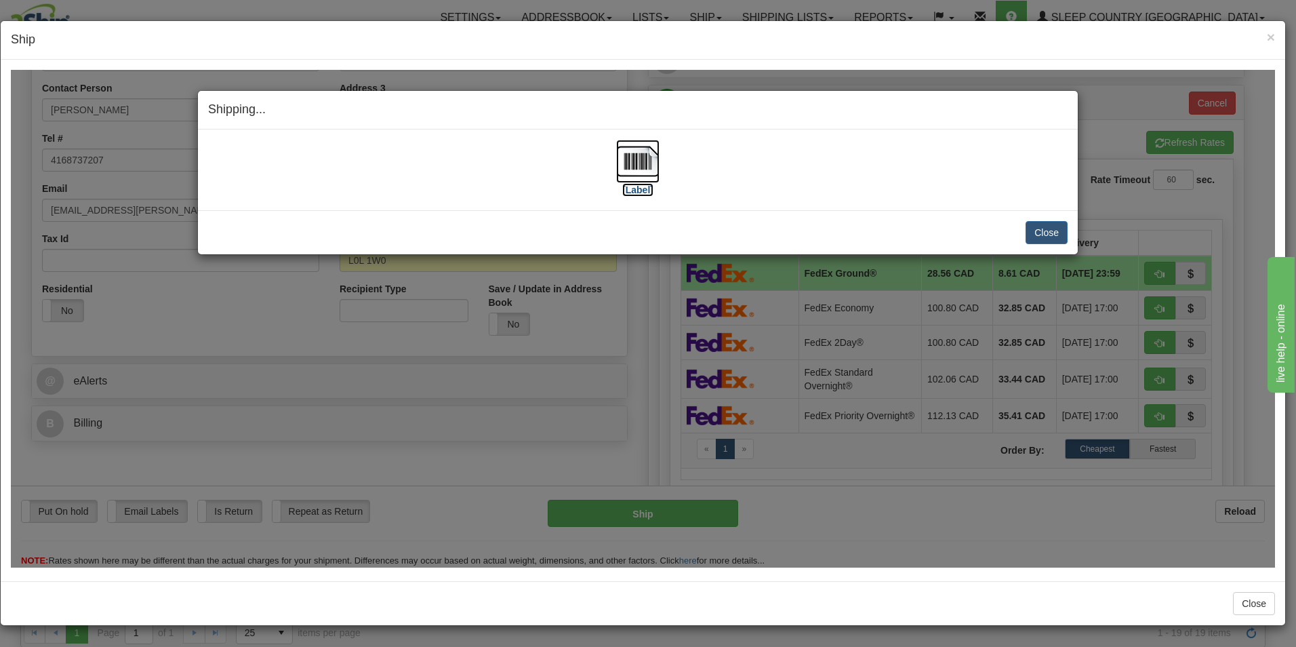
click at [649, 176] on img at bounding box center [637, 160] width 43 height 43
click at [1046, 230] on button "Close" at bounding box center [1047, 231] width 42 height 23
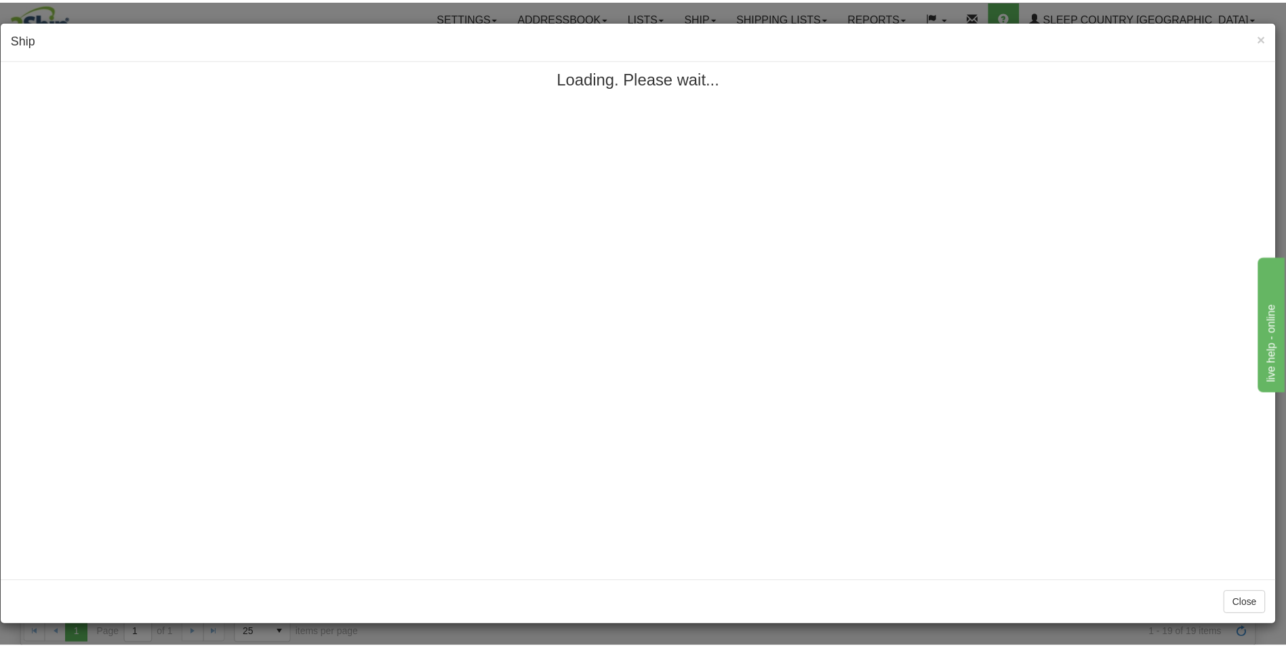
scroll to position [0, 0]
